Goal: Find specific fact: Find specific fact

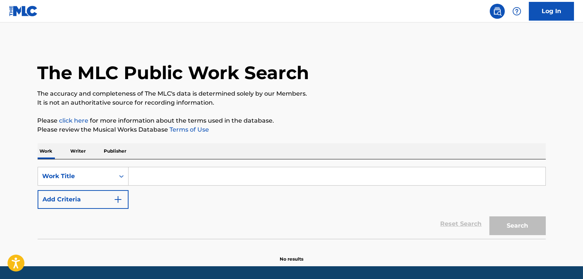
click at [166, 177] on input "Search Form" at bounding box center [336, 177] width 417 height 18
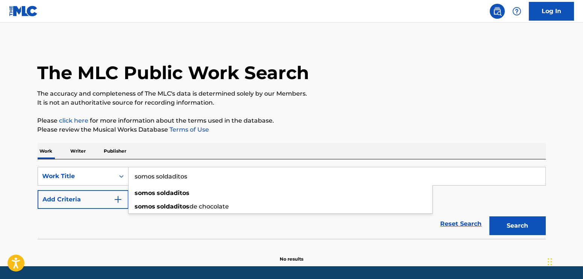
type input "somos soldaditos"
click at [489, 217] on button "Search" at bounding box center [517, 226] width 56 height 19
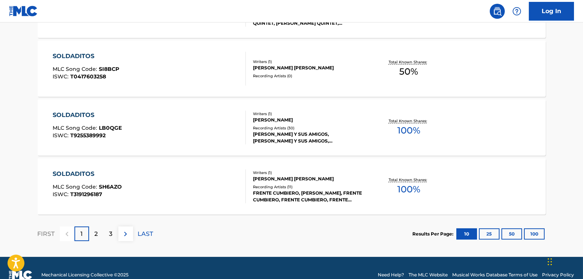
scroll to position [639, 0]
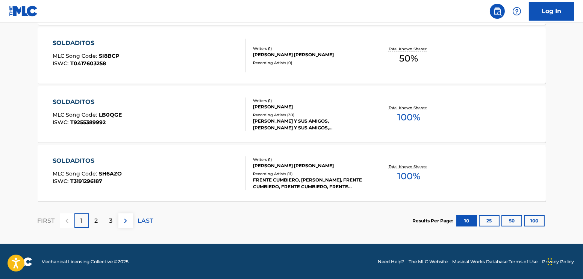
click at [156, 130] on div "SOLDADITOS MLC Song Code : LB0QGE ISWC : T9255389992" at bounding box center [149, 115] width 193 height 34
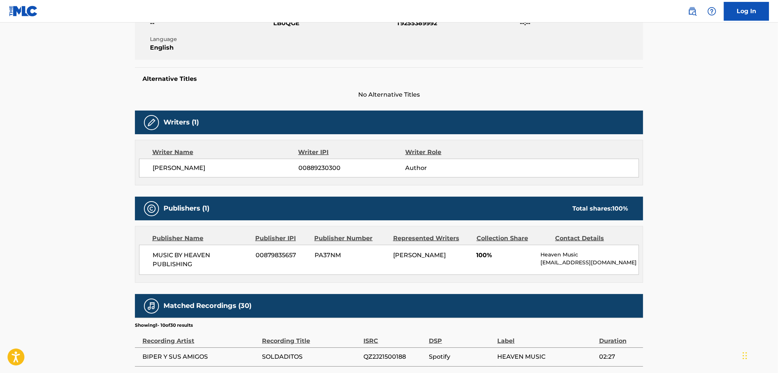
scroll to position [78, 0]
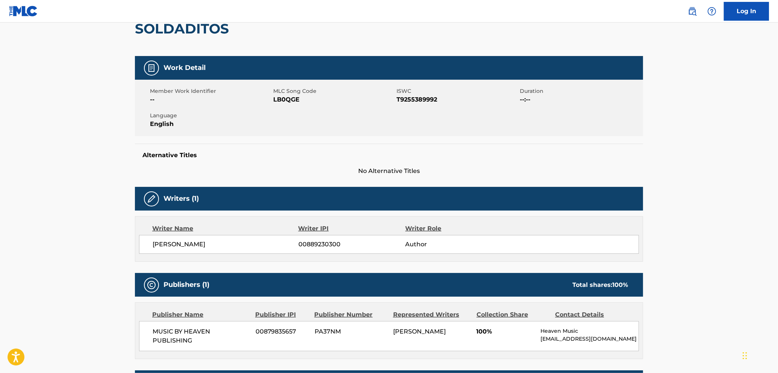
click at [420, 101] on span "T9255389992" at bounding box center [456, 99] width 121 height 9
copy span "T9255389992"
